Goal: Information Seeking & Learning: Learn about a topic

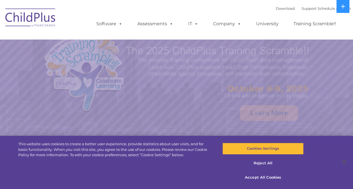
select select "MEDIUM"
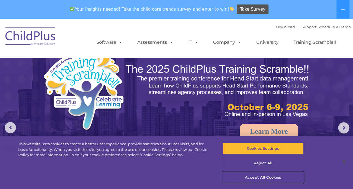
click at [262, 175] on button "Accept All Cookies" at bounding box center [262, 178] width 81 height 12
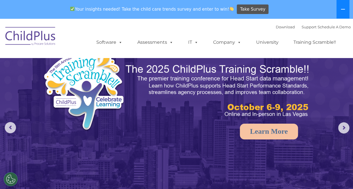
click at [344, 12] on button at bounding box center [342, 9] width 13 height 19
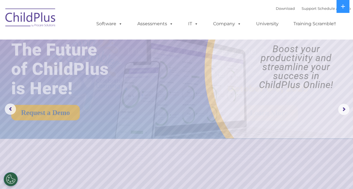
click at [276, 117] on img at bounding box center [219, 79] width 221 height 120
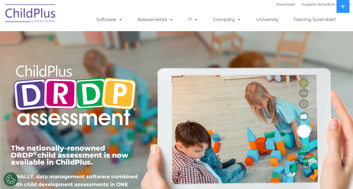
click at [116, 103] on img at bounding box center [74, 96] width 127 height 77
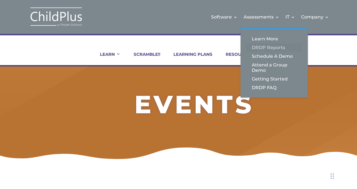
click at [265, 45] on link "DRDP Reports" at bounding box center [274, 47] width 56 height 9
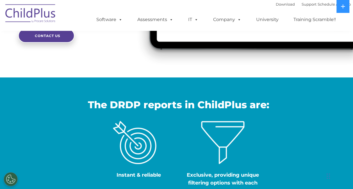
scroll to position [155, 0]
